Goal: Find specific page/section: Find specific page/section

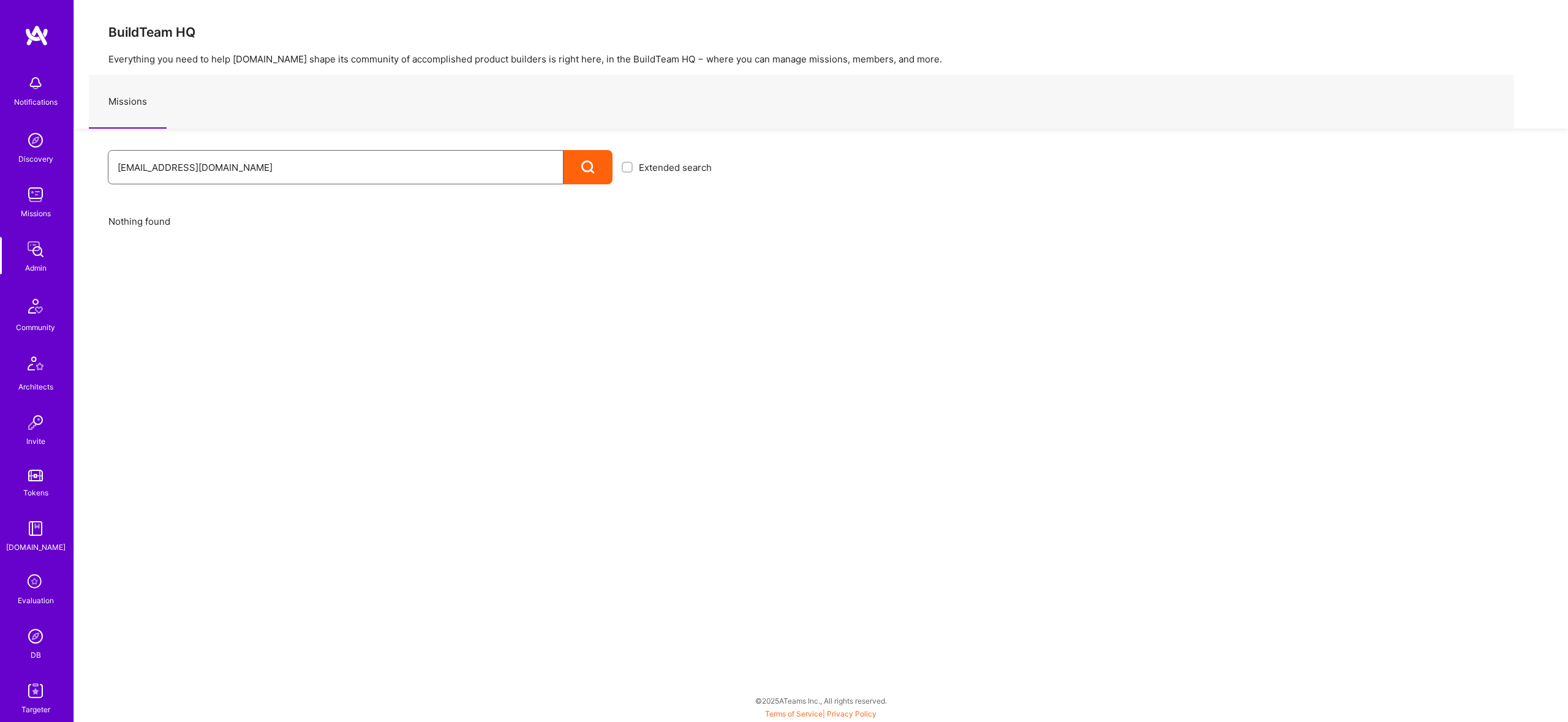
click at [243, 162] on input "[EMAIL_ADDRESS][DOMAIN_NAME]" at bounding box center [335, 167] width 436 height 31
drag, startPoint x: 266, startPoint y: 166, endPoint x: 2, endPoint y: 169, distance: 264.0
click at [2, 169] on div "Notifications Discovery Missions Admin Community Architects Invite Tokens [DOMA…" at bounding box center [784, 357] width 1568 height 715
click at [39, 638] on img at bounding box center [35, 636] width 25 height 25
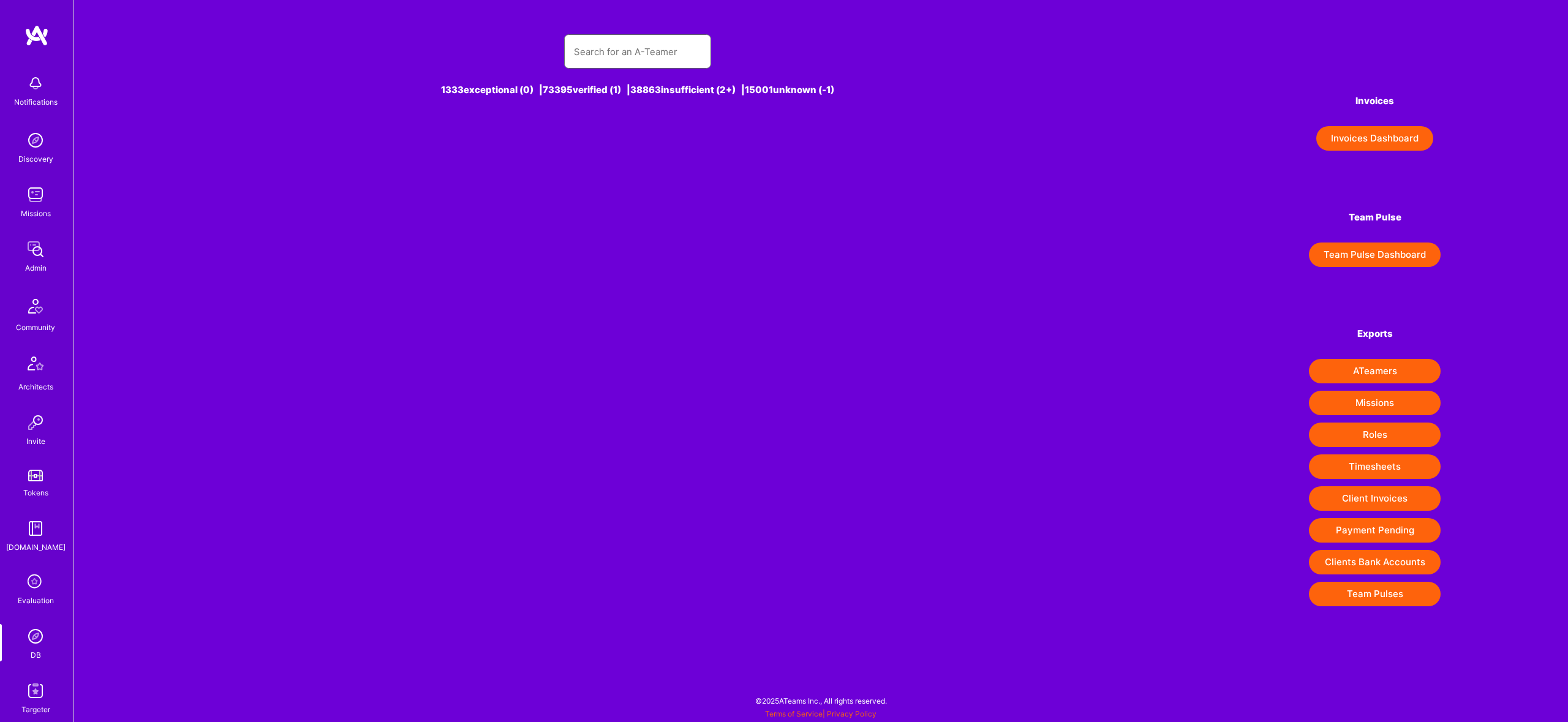
click at [660, 62] on input "text" at bounding box center [637, 52] width 127 height 31
paste input "[EMAIL_ADDRESS][DOMAIN_NAME]"
type input "[EMAIL_ADDRESS][DOMAIN_NAME]"
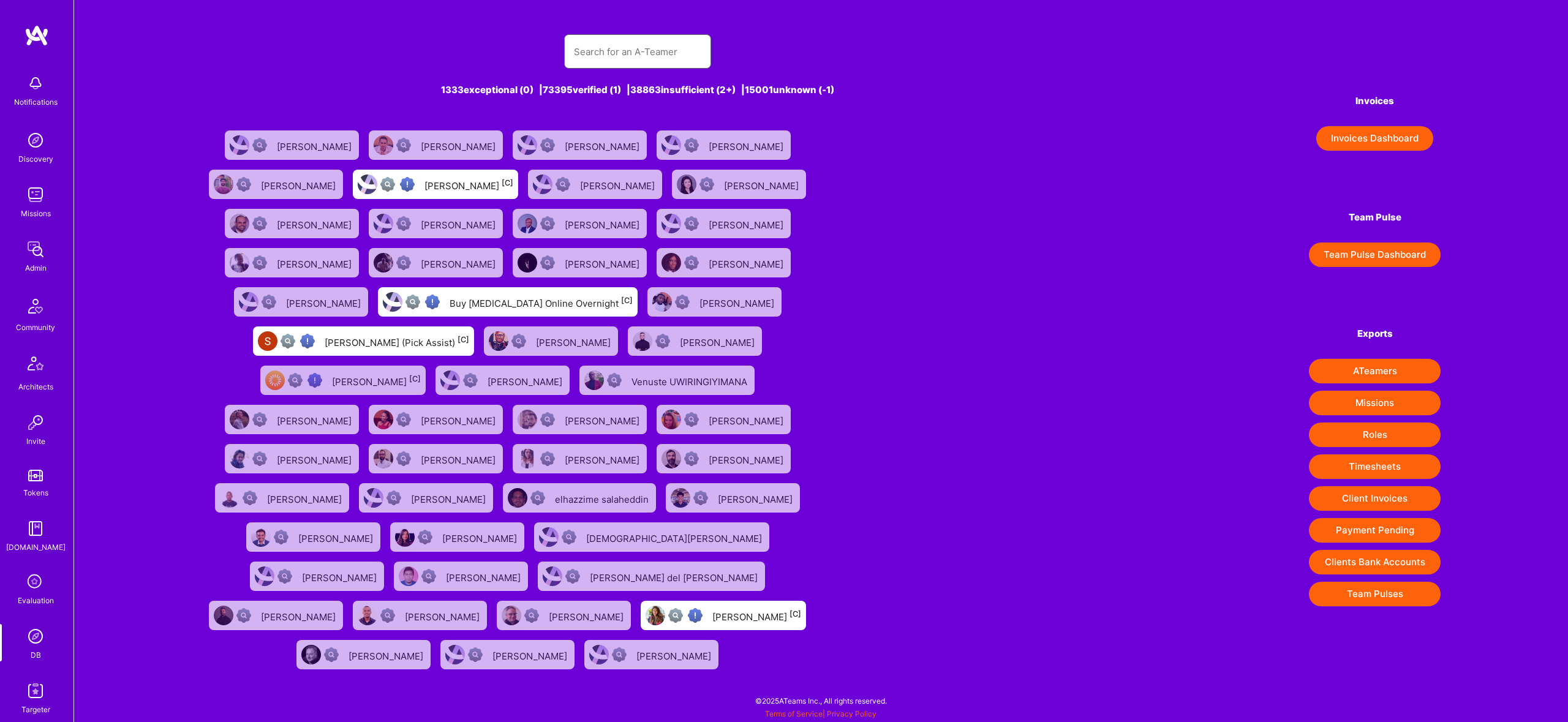
click at [656, 59] on input "text" at bounding box center [637, 52] width 127 height 31
paste input "[EMAIL_ADDRESS][DOMAIN_NAME]"
type input "[EMAIL_ADDRESS][DOMAIN_NAME]"
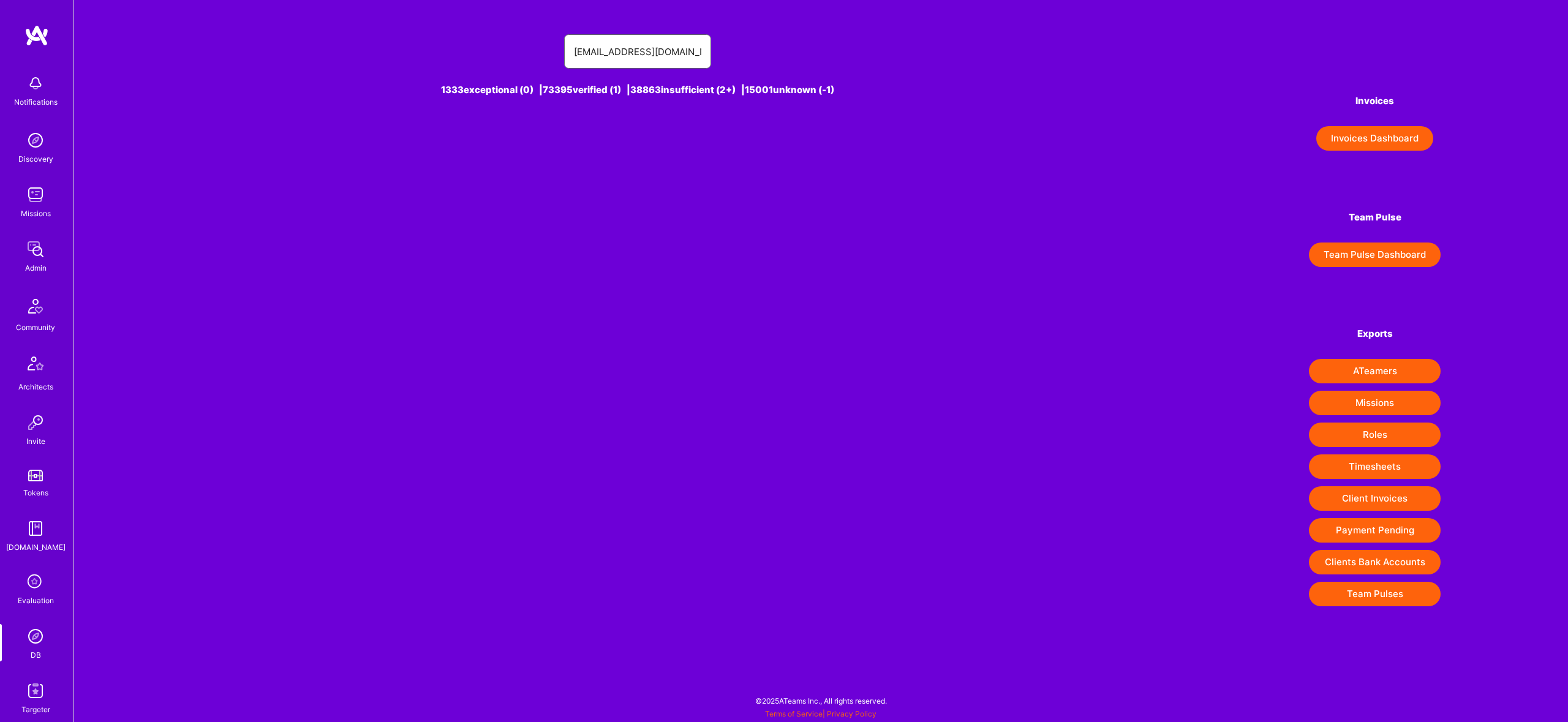
drag, startPoint x: 695, startPoint y: 55, endPoint x: 424, endPoint y: 57, distance: 271.0
click at [424, 57] on div "[EMAIL_ADDRESS][DOMAIN_NAME]" at bounding box center [638, 51] width 872 height 34
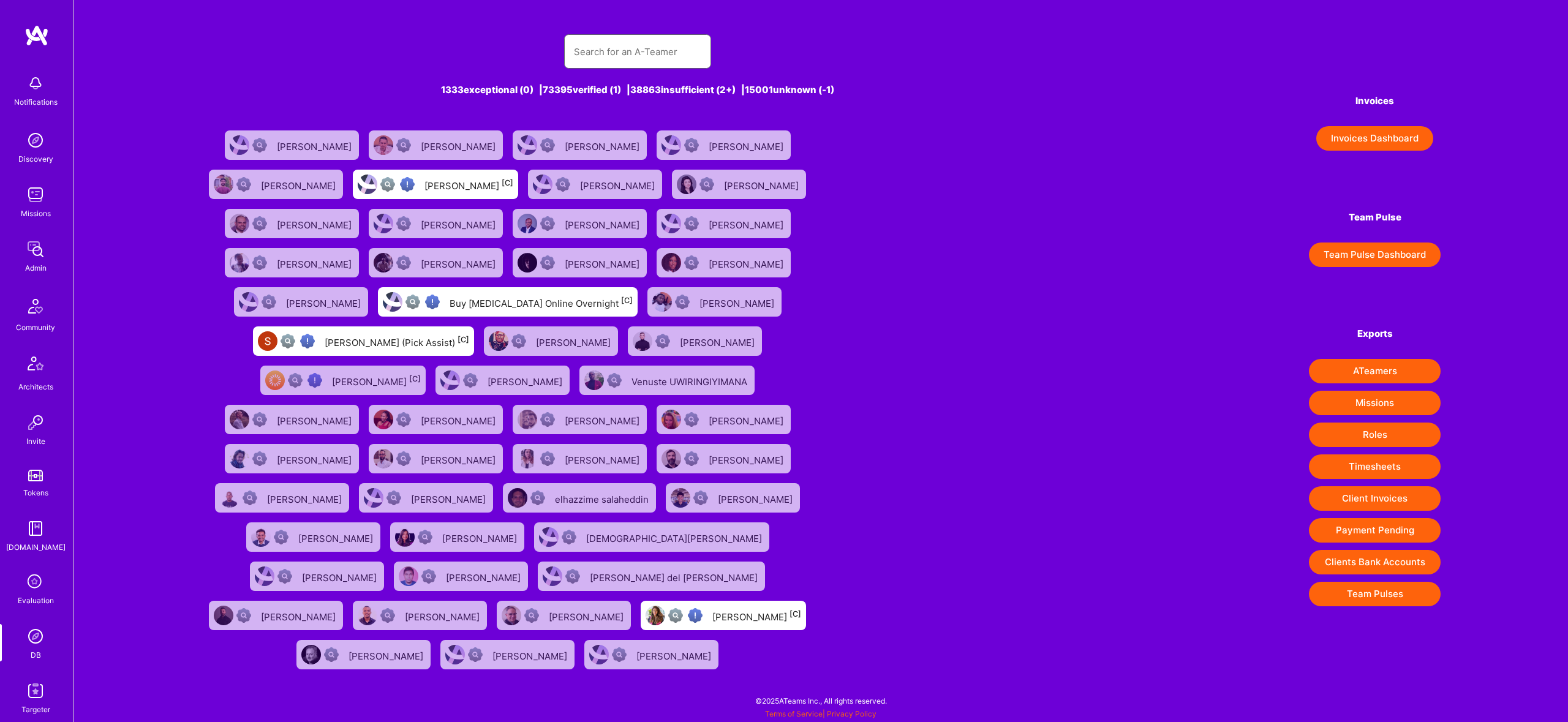
paste input "[EMAIL_ADDRESS][DOMAIN_NAME]"
type input "[EMAIL_ADDRESS][DOMAIN_NAME]"
